Goal: Download file/media: Obtain a digital file from the website

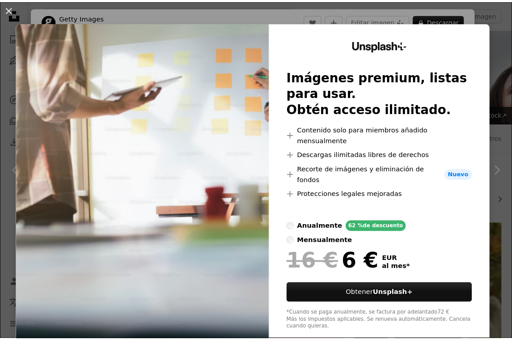
scroll to position [2591, 0]
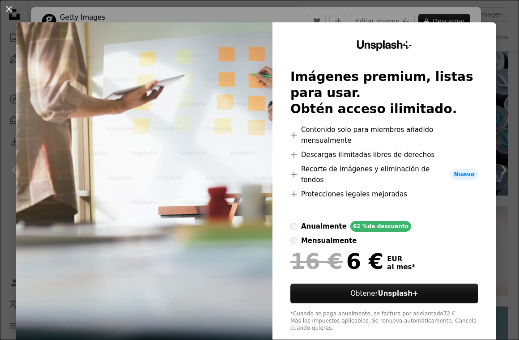
click at [504, 118] on div "An X shape Unsplash+ Imágenes premium, listas para usar. Obtén acceso ilimitado…" at bounding box center [259, 170] width 519 height 340
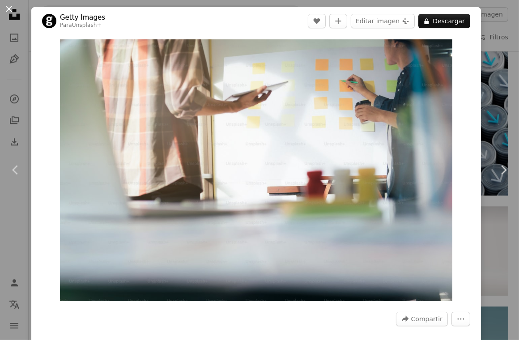
click at [5, 10] on button "An X shape" at bounding box center [9, 9] width 11 height 11
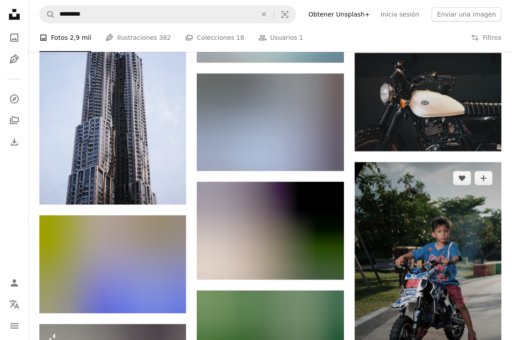
scroll to position [4533, 0]
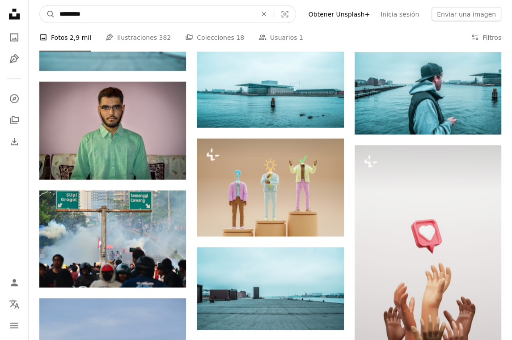
drag, startPoint x: -21, startPoint y: 1, endPoint x: -63, endPoint y: -7, distance: 42.5
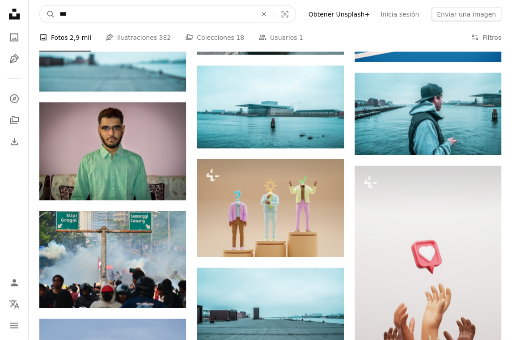
type input "****"
click button "A magnifying glass" at bounding box center [47, 14] width 15 height 17
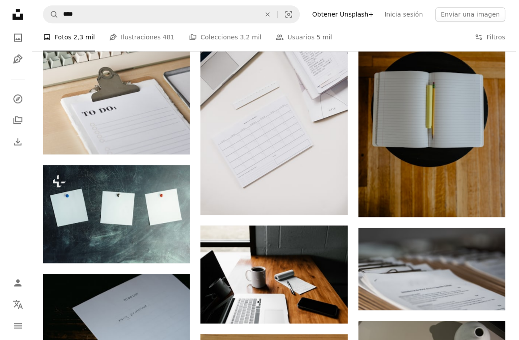
scroll to position [269, 0]
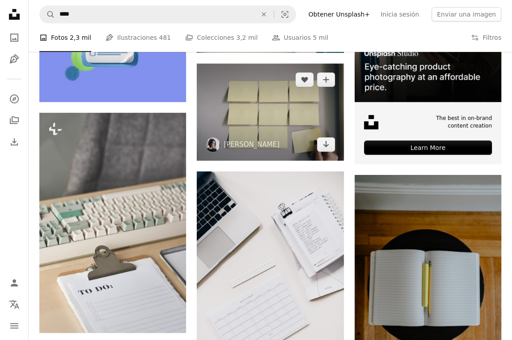
click at [250, 118] on img at bounding box center [270, 113] width 147 height 98
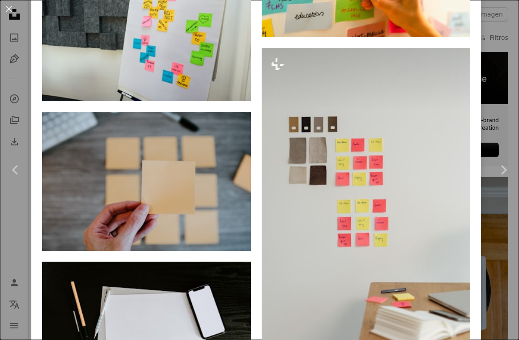
scroll to position [3983, 0]
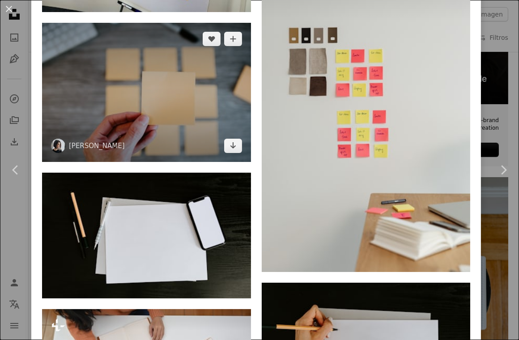
click at [132, 53] on img at bounding box center [146, 92] width 209 height 139
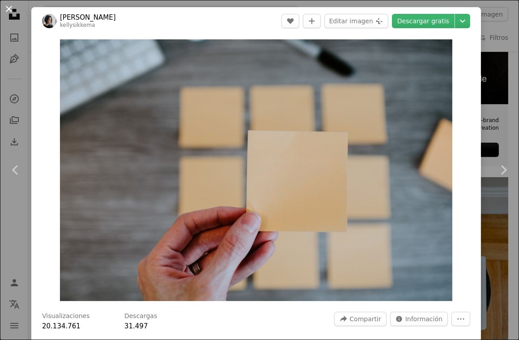
click at [8, 10] on button "An X shape" at bounding box center [9, 9] width 11 height 11
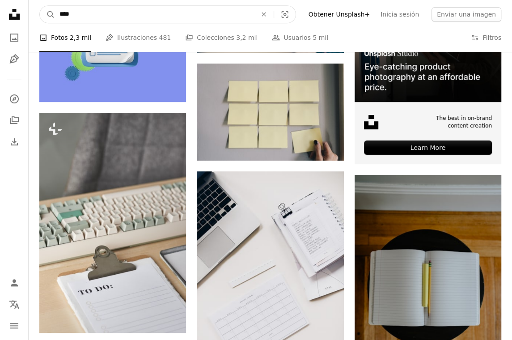
click at [124, 16] on input "****" at bounding box center [154, 14] width 199 height 17
drag, startPoint x: 123, startPoint y: 16, endPoint x: 7, endPoint y: 14, distance: 115.9
type input "*******"
click button "A magnifying glass" at bounding box center [47, 14] width 15 height 17
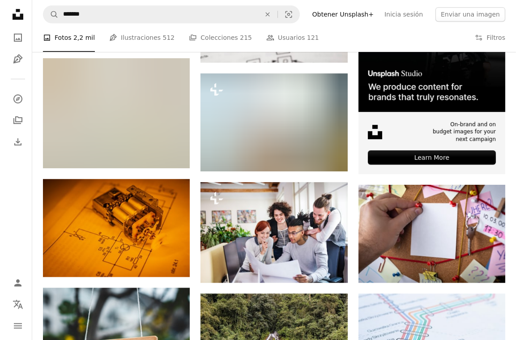
scroll to position [154, 0]
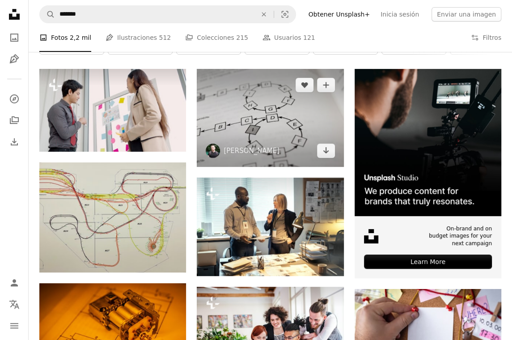
click at [228, 120] on img at bounding box center [270, 118] width 147 height 98
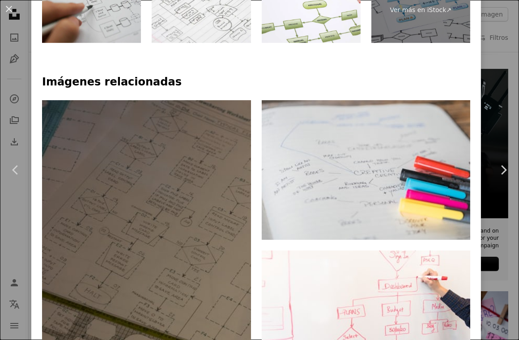
scroll to position [537, 0]
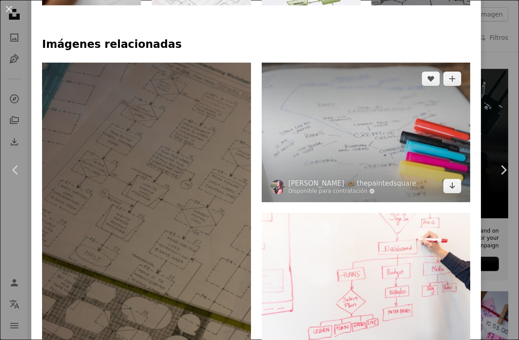
click at [329, 145] on img at bounding box center [366, 132] width 209 height 139
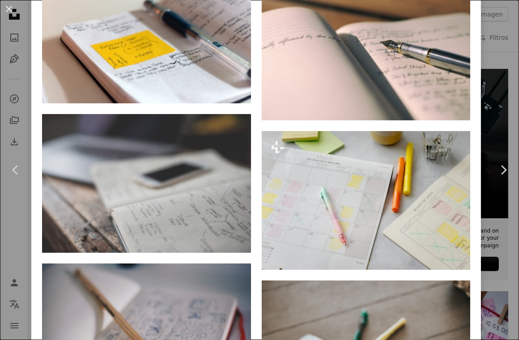
scroll to position [671, 0]
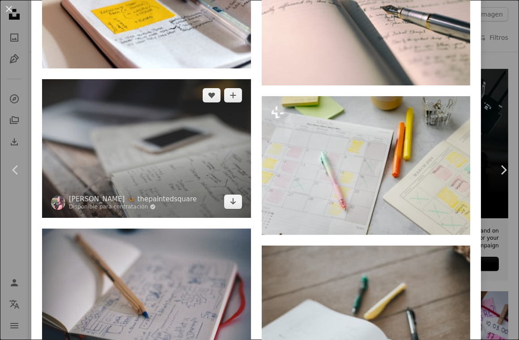
click at [193, 165] on img at bounding box center [146, 148] width 209 height 139
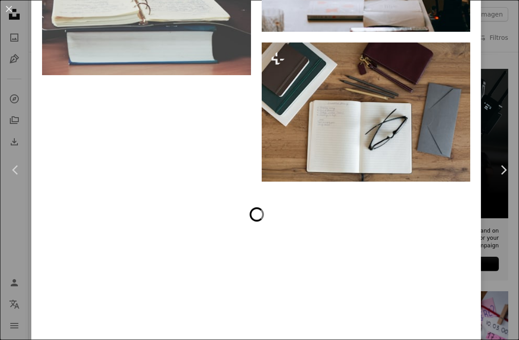
scroll to position [2129, 0]
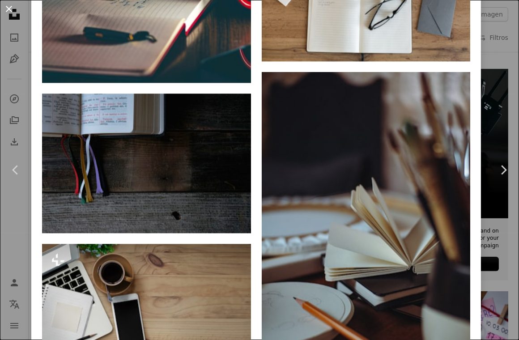
click at [10, 9] on button "An X shape" at bounding box center [9, 9] width 11 height 11
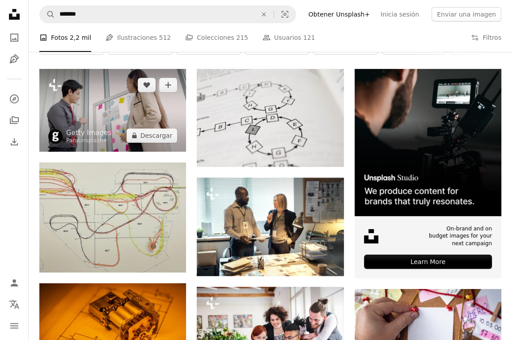
click at [144, 107] on img at bounding box center [112, 110] width 147 height 83
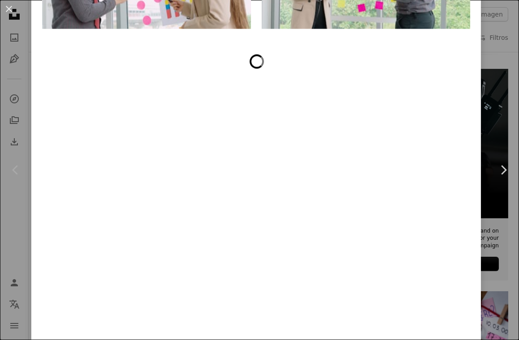
scroll to position [1877, 0]
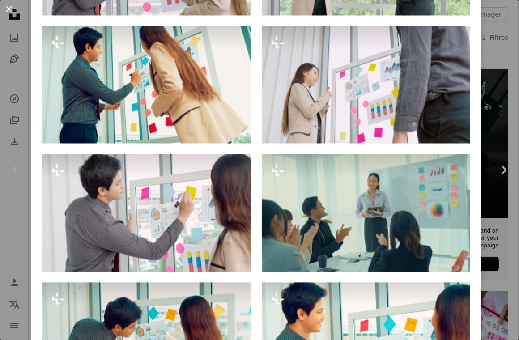
click at [9, 8] on button "An X shape" at bounding box center [9, 9] width 11 height 11
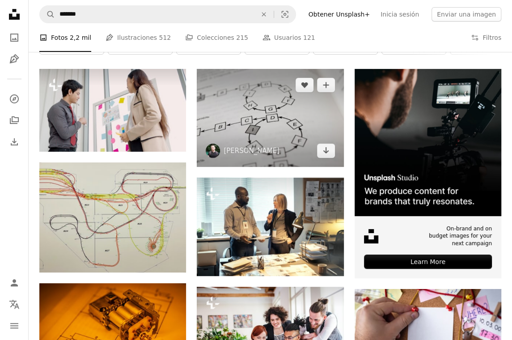
click at [268, 93] on img at bounding box center [270, 118] width 147 height 98
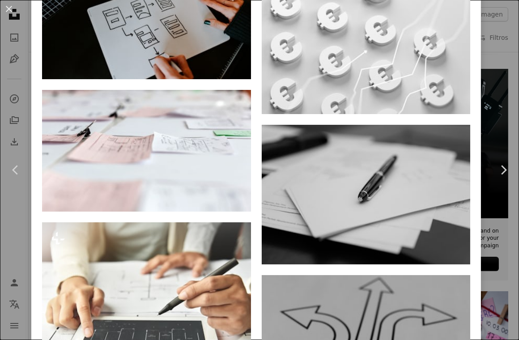
scroll to position [1655, 0]
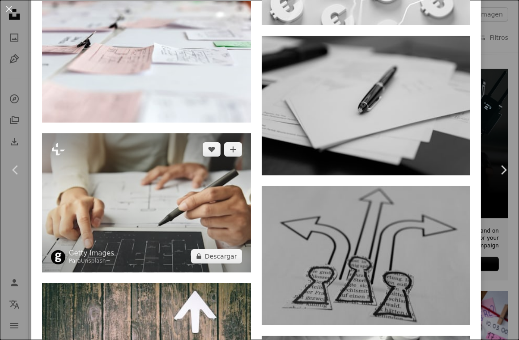
click at [178, 194] on img at bounding box center [146, 202] width 209 height 139
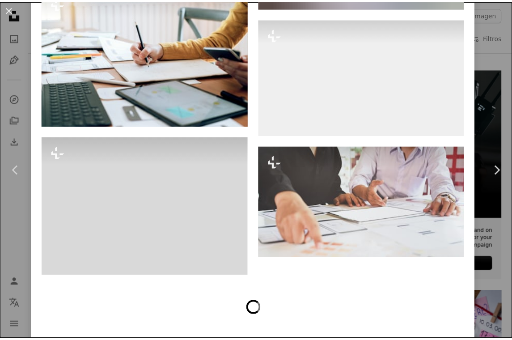
scroll to position [3267, 0]
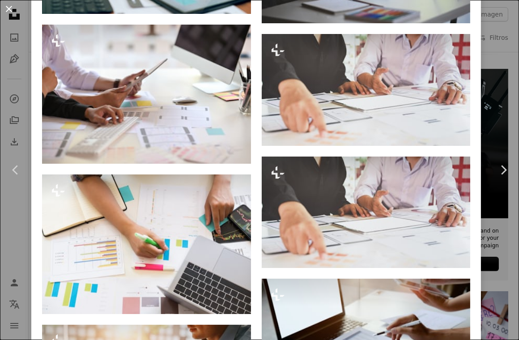
click at [10, 7] on button "An X shape" at bounding box center [9, 9] width 11 height 11
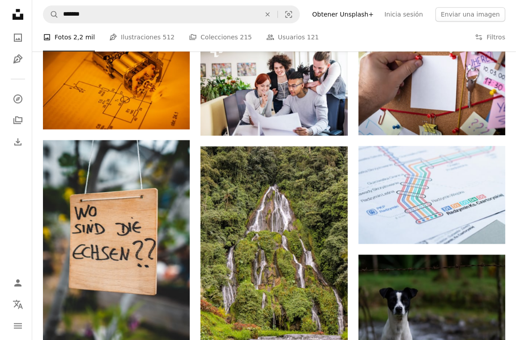
scroll to position [403, 0]
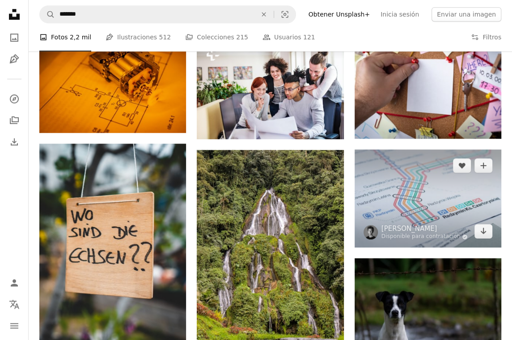
click at [429, 177] on img at bounding box center [428, 198] width 147 height 98
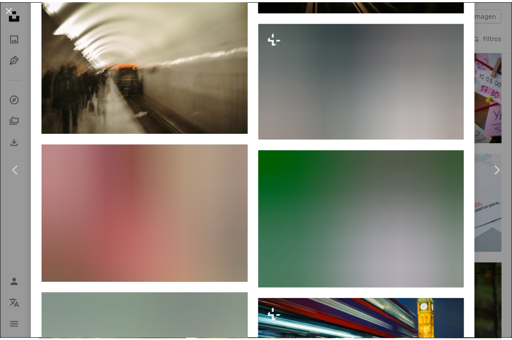
scroll to position [1805, 0]
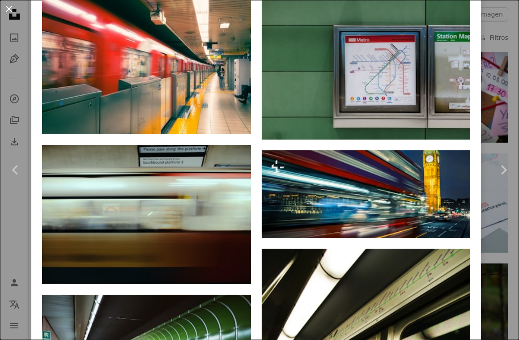
click at [10, 10] on button "An X shape" at bounding box center [9, 9] width 11 height 11
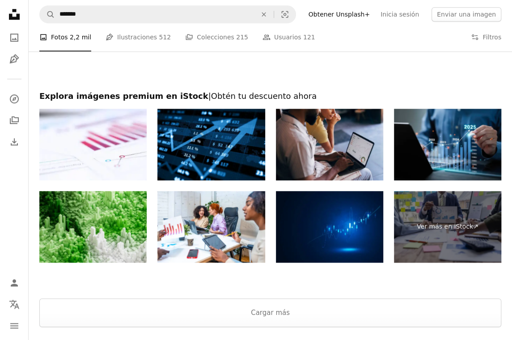
scroll to position [2535, 0]
click at [293, 303] on button "Cargar más" at bounding box center [270, 313] width 462 height 29
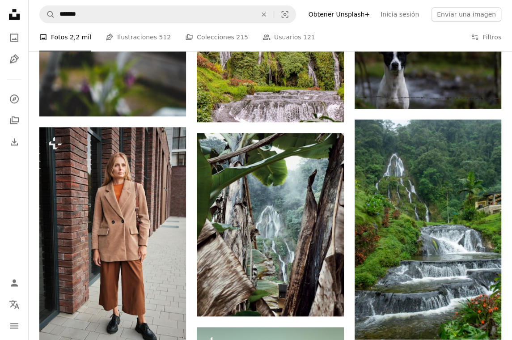
scroll to position [0, 0]
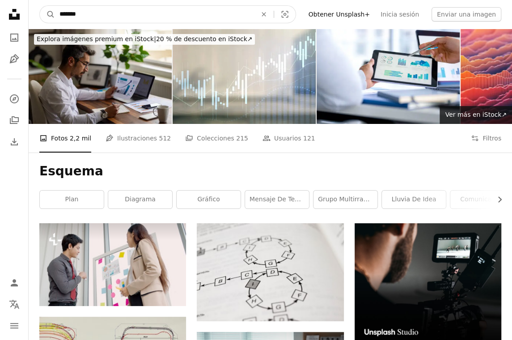
drag, startPoint x: 111, startPoint y: 13, endPoint x: -34, endPoint y: 17, distance: 145.1
type input "**********"
click button "A magnifying glass" at bounding box center [47, 14] width 15 height 17
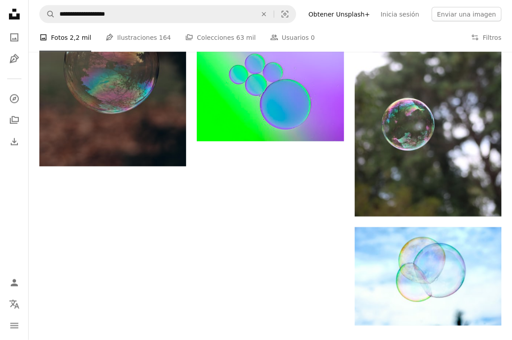
scroll to position [1253, 0]
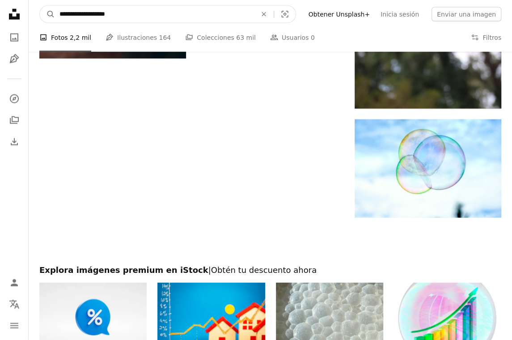
drag, startPoint x: 129, startPoint y: 16, endPoint x: -46, endPoint y: 19, distance: 174.6
type input "****"
click at [40, 6] on button "A magnifying glass" at bounding box center [47, 14] width 15 height 17
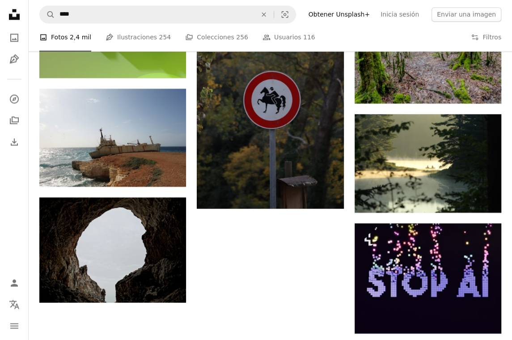
scroll to position [1208, 0]
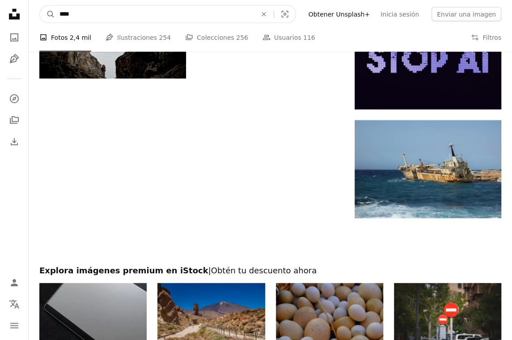
click at [116, 14] on input "****" at bounding box center [154, 14] width 199 height 17
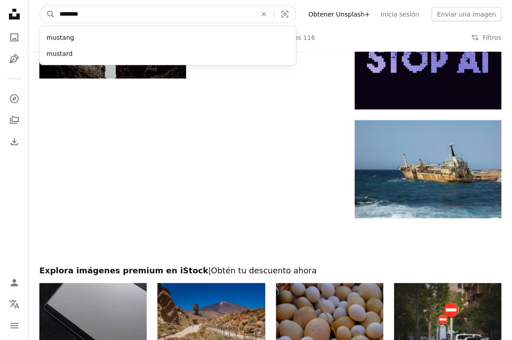
type input "*********"
click button "A magnifying glass" at bounding box center [47, 14] width 15 height 17
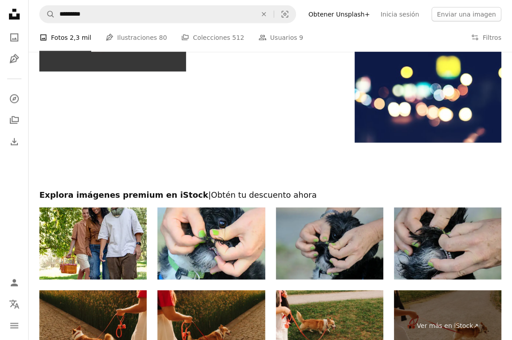
scroll to position [1477, 0]
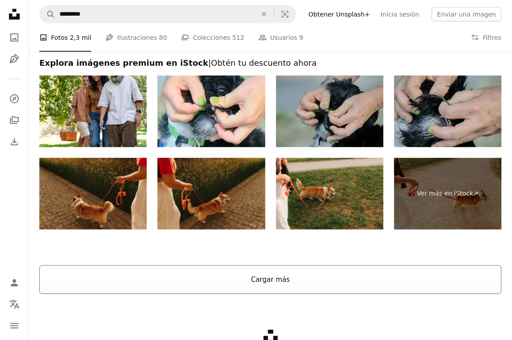
click at [268, 288] on button "Cargar más" at bounding box center [270, 279] width 462 height 29
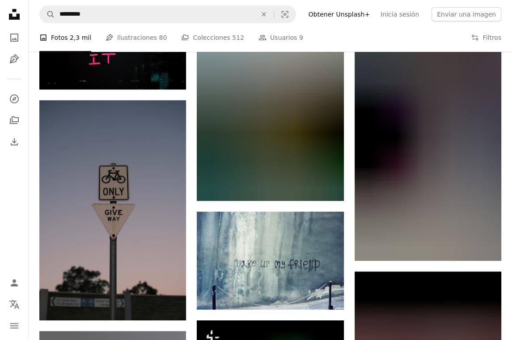
scroll to position [4252, 0]
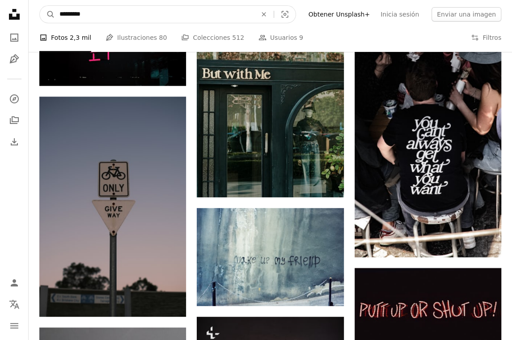
drag, startPoint x: 36, startPoint y: 14, endPoint x: -64, endPoint y: 14, distance: 99.8
type input "**********"
click button "A magnifying glass" at bounding box center [47, 14] width 15 height 17
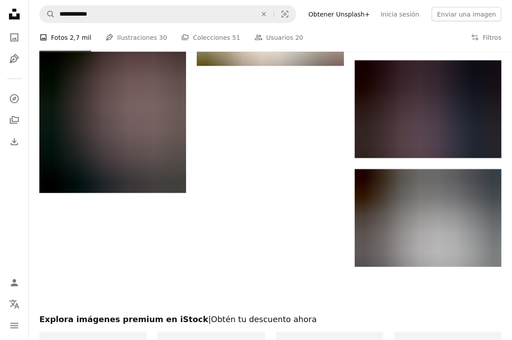
scroll to position [1019, 0]
